Goal: Task Accomplishment & Management: Manage account settings

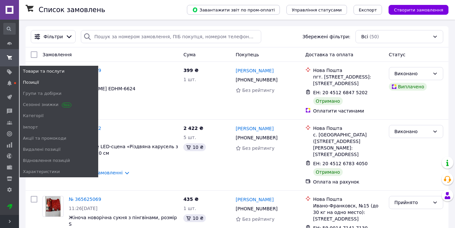
click at [28, 81] on span "Позиції" at bounding box center [31, 83] width 16 height 6
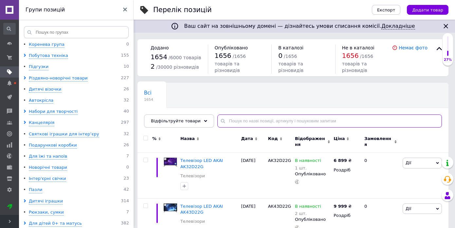
click at [239, 123] on input "text" at bounding box center [329, 121] width 225 height 13
paste input "PampersPants-R3-128"
type input "PampersPants-R3-128"
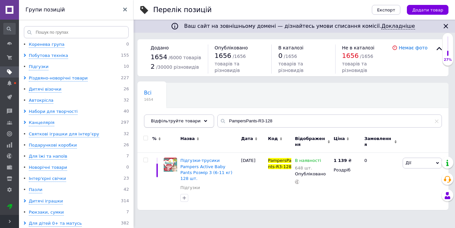
click at [201, 124] on div "Відфільтруйте товари" at bounding box center [179, 121] width 70 height 13
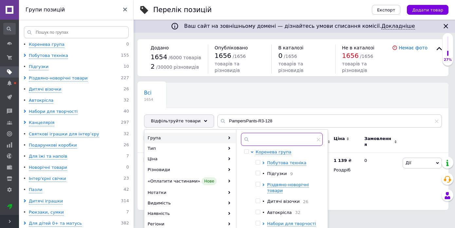
click at [273, 142] on input "text" at bounding box center [282, 139] width 82 height 13
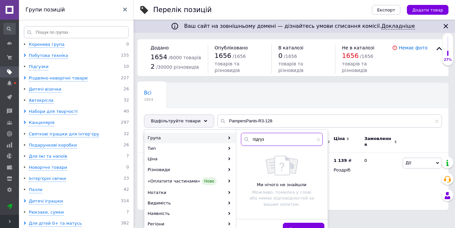
type input "підгуз"
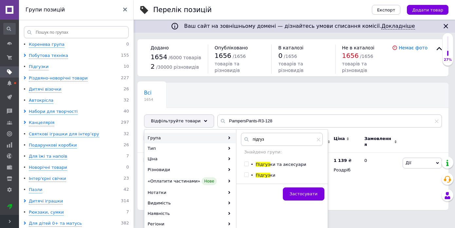
click at [278, 175] on div "Підгуз ки" at bounding box center [288, 176] width 64 height 6
click at [265, 173] on span "Підгуз" at bounding box center [263, 175] width 14 height 5
checkbox input "true"
click at [304, 191] on button "Застосувати" at bounding box center [304, 194] width 42 height 13
